Goal: Task Accomplishment & Management: Manage account settings

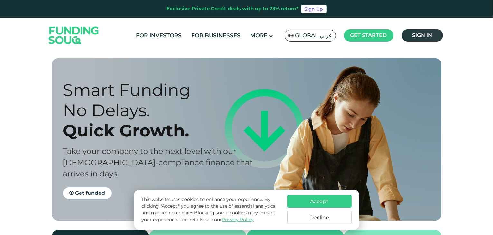
click at [429, 39] on link "Sign in" at bounding box center [422, 35] width 42 height 12
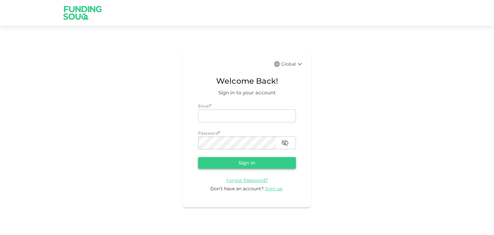
type input "mail2varun82@gmail.com"
click at [245, 166] on button "Sign in" at bounding box center [247, 163] width 98 height 12
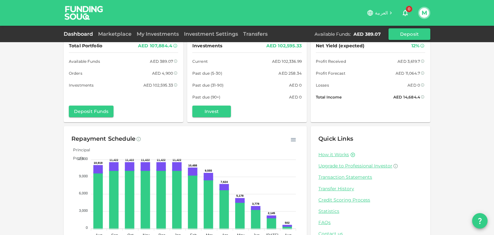
scroll to position [32, 0]
